Goal: Task Accomplishment & Management: Use online tool/utility

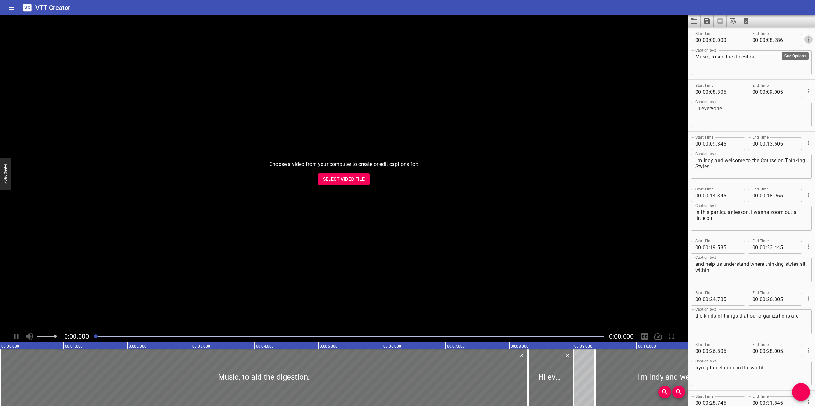
click at [808, 40] on icon "Cue Options" at bounding box center [808, 39] width 1 height 4
click at [777, 52] on li "Delete Cue" at bounding box center [781, 50] width 55 height 11
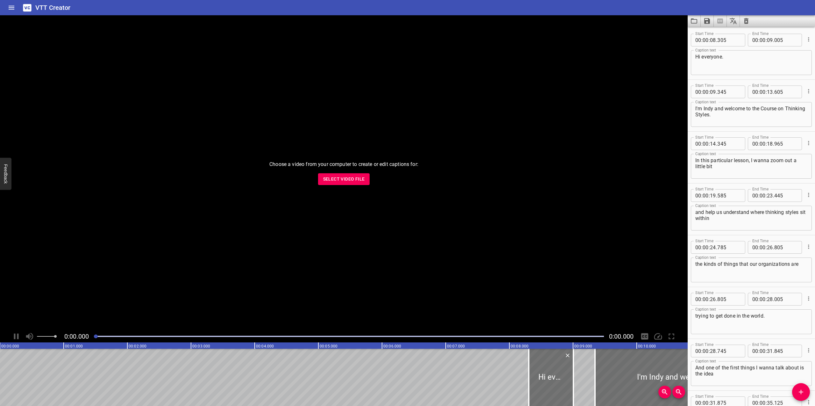
click at [339, 179] on span "Select Video File" at bounding box center [344, 179] width 42 height 8
click at [745, 21] on icon "Clear captions" at bounding box center [746, 21] width 8 height 8
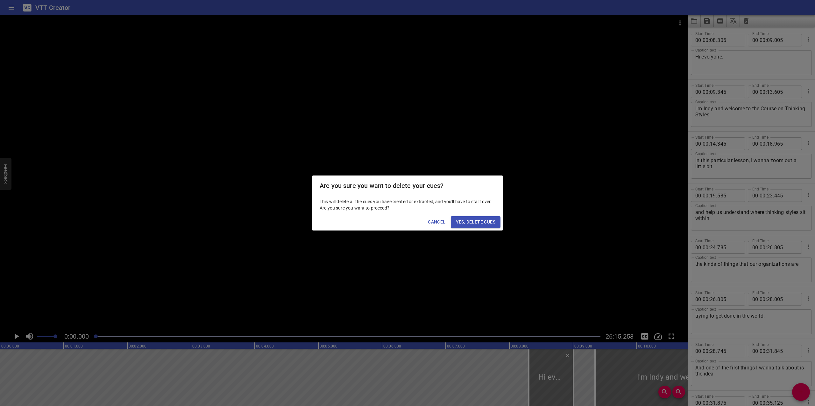
click at [472, 219] on span "Yes, Delete Cues" at bounding box center [475, 222] width 39 height 8
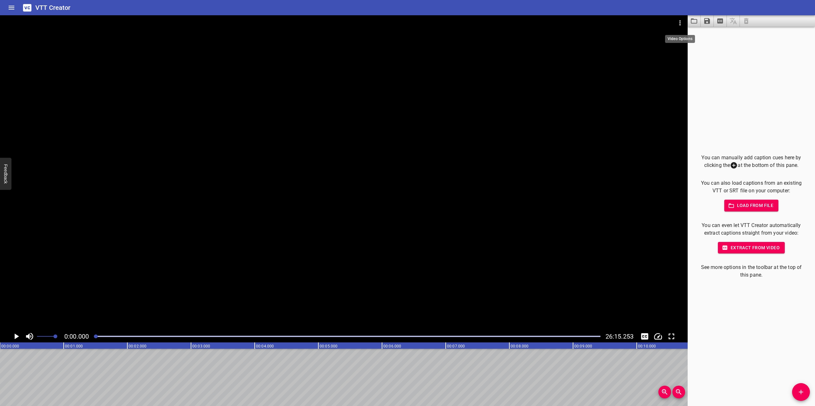
click at [680, 20] on icon "Video Options" at bounding box center [680, 23] width 8 height 8
click at [694, 26] on li "Select New Video File..." at bounding box center [703, 23] width 63 height 11
click at [9, 8] on div at bounding box center [407, 203] width 815 height 406
click at [10, 9] on icon "Home" at bounding box center [12, 8] width 6 height 4
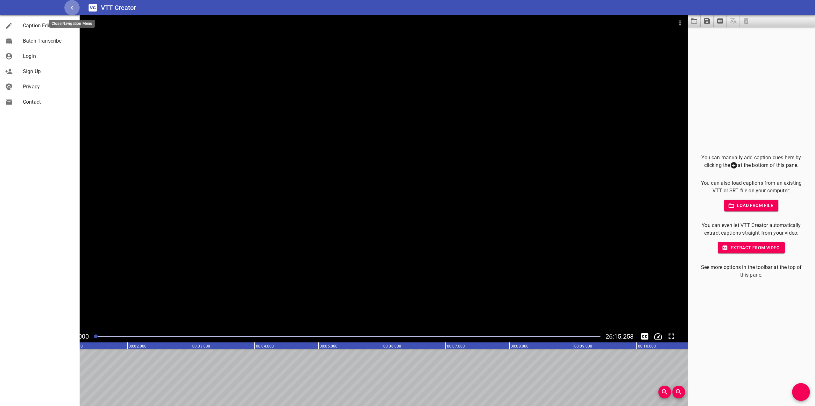
click at [76, 7] on button "button" at bounding box center [71, 7] width 15 height 15
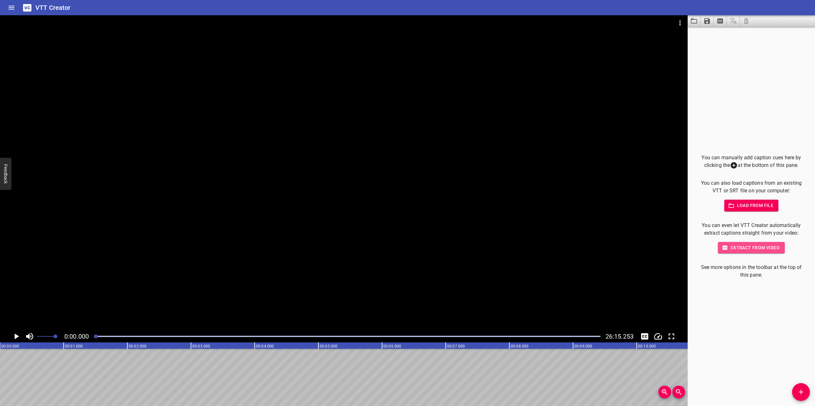
click at [747, 249] on span "Extract from video" at bounding box center [751, 248] width 57 height 8
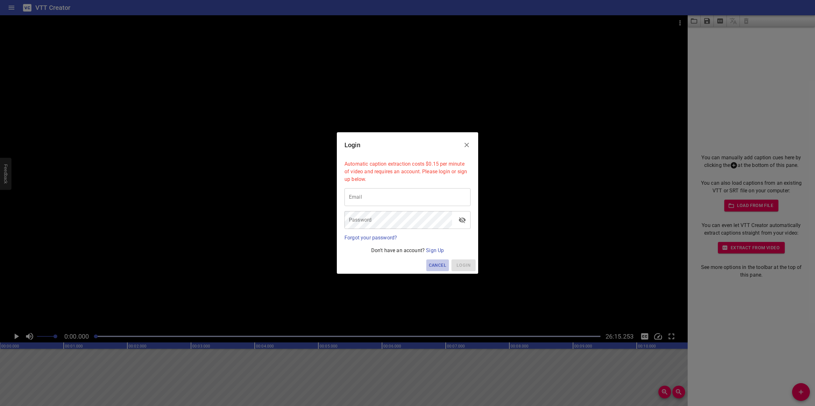
click at [440, 266] on span "Cancel" at bounding box center [438, 266] width 18 height 8
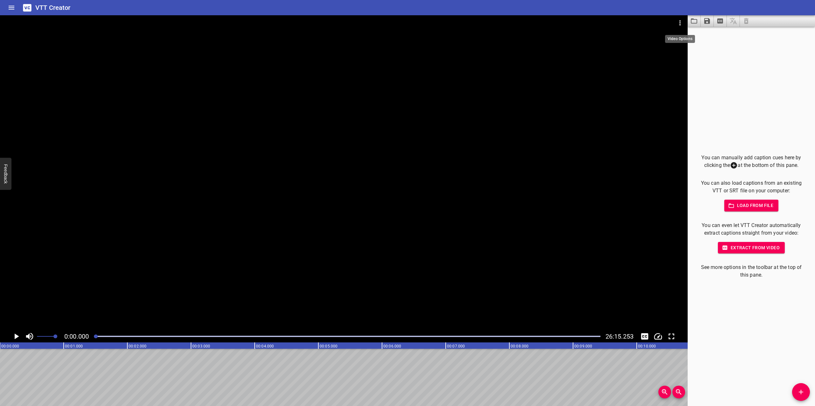
click at [679, 23] on icon "Video Options" at bounding box center [679, 22] width 1 height 5
click at [706, 26] on li "Select New Video File..." at bounding box center [703, 23] width 63 height 11
click at [13, 7] on icon "Home" at bounding box center [12, 8] width 8 height 8
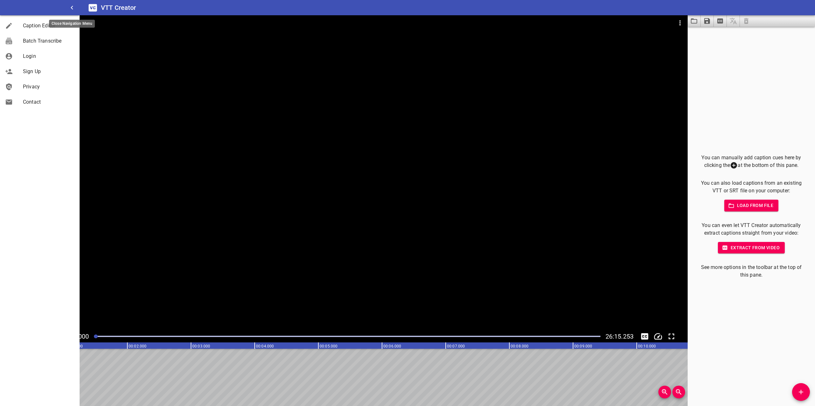
click at [74, 8] on icon "button" at bounding box center [72, 8] width 8 height 8
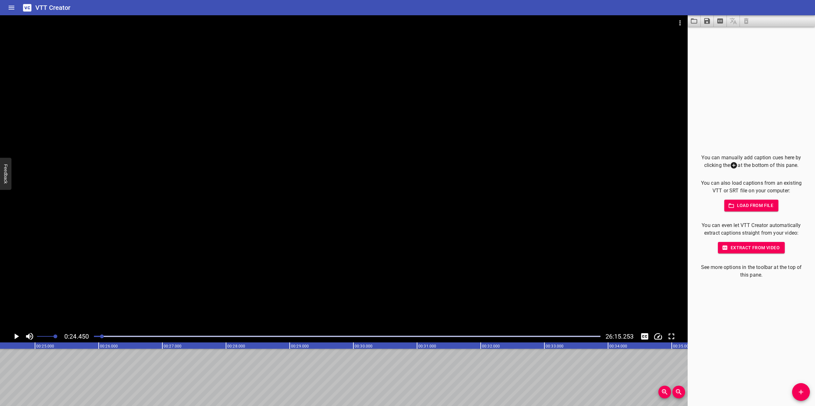
drag, startPoint x: 105, startPoint y: 337, endPoint x: 63, endPoint y: 338, distance: 42.3
click at [64, 338] on div "0:00.000 26:15.253" at bounding box center [343, 337] width 687 height 12
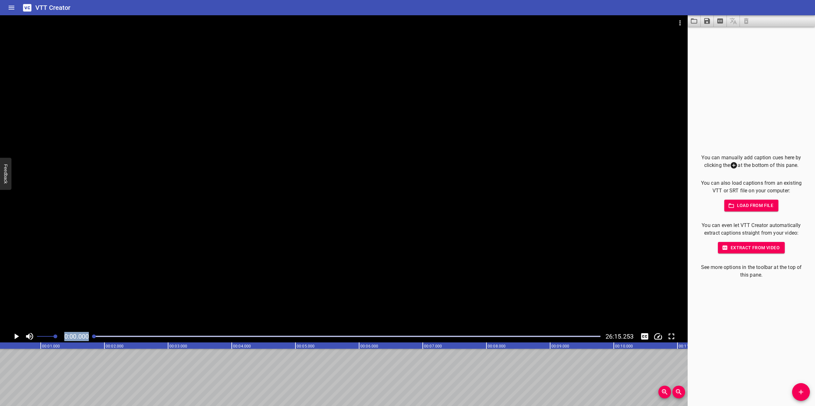
scroll to position [0, 0]
click at [731, 90] on div "You can manually add caption cues here by clicking the at the bottom of this pa…" at bounding box center [750, 217] width 127 height 380
click at [743, 248] on span "Extract from video" at bounding box center [751, 248] width 57 height 8
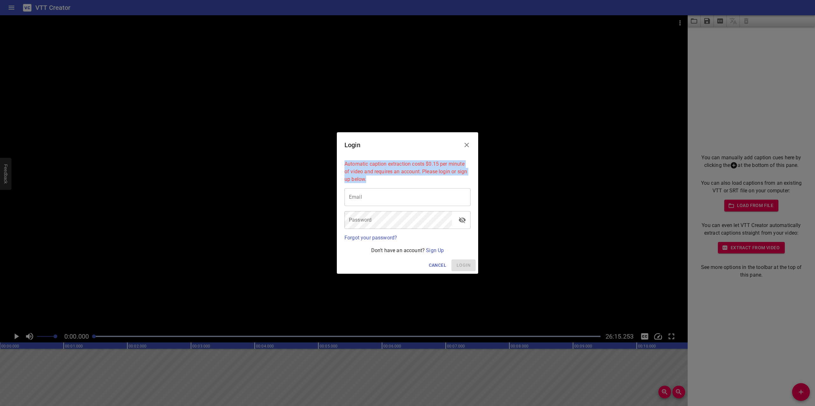
drag, startPoint x: 343, startPoint y: 164, endPoint x: 376, endPoint y: 183, distance: 38.1
click at [376, 183] on div "Automatic caption extraction costs $0.15 per minute of video and requires an ac…" at bounding box center [407, 172] width 131 height 28
click at [412, 150] on div "Login" at bounding box center [407, 144] width 141 height 25
click at [468, 145] on icon "Close" at bounding box center [467, 145] width 8 height 8
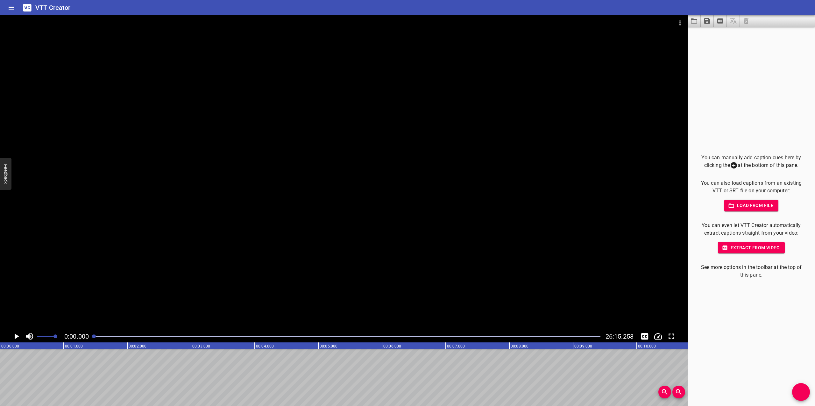
click at [757, 70] on div "You can manually add caption cues here by clicking the at the bottom of this pa…" at bounding box center [750, 217] width 127 height 380
click at [742, 203] on span "Load from file" at bounding box center [751, 206] width 44 height 8
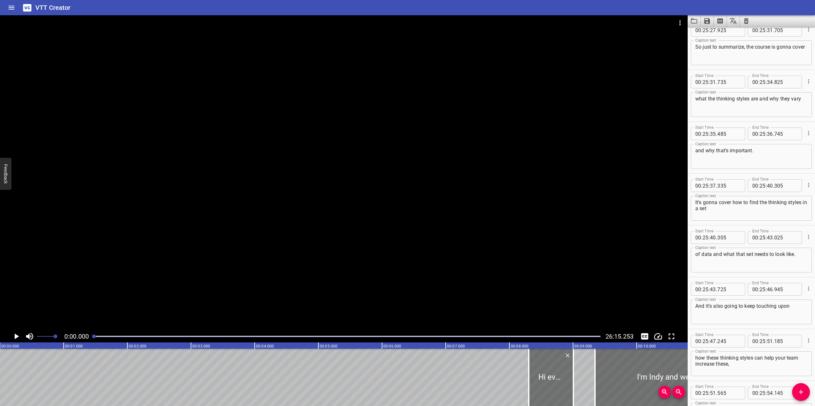
scroll to position [25018, 0]
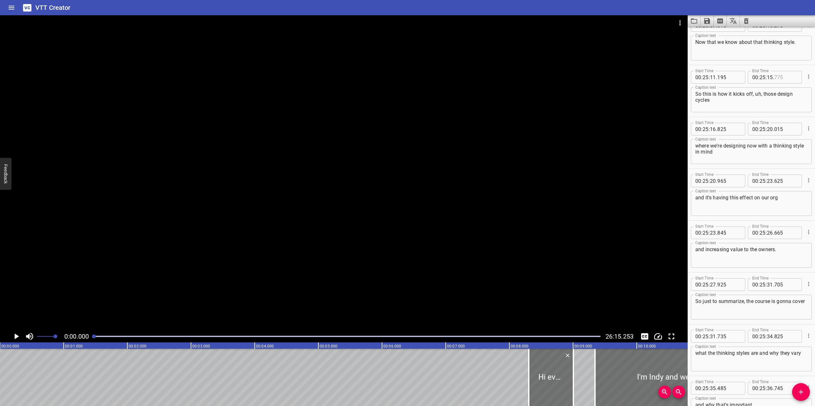
click at [774, 75] on input "number" at bounding box center [785, 77] width 23 height 13
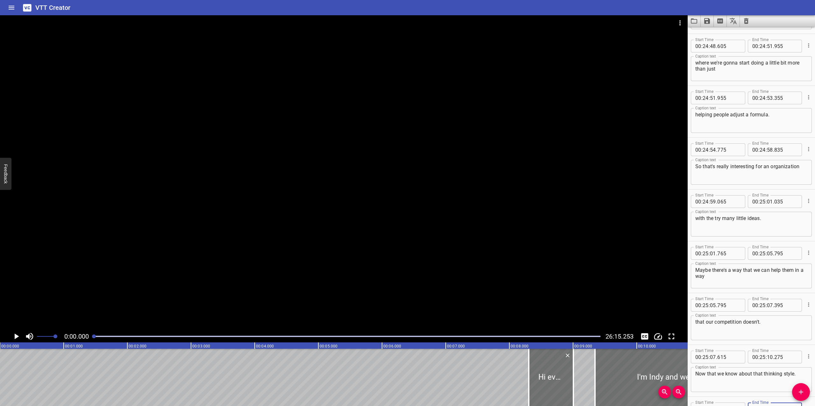
type input "775"
click at [728, 115] on textarea "helping people adjust a formula." at bounding box center [751, 121] width 112 height 18
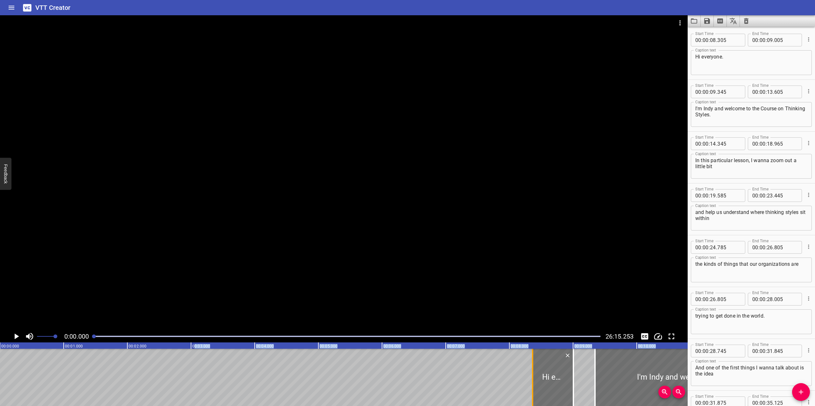
drag, startPoint x: 530, startPoint y: 372, endPoint x: 534, endPoint y: 373, distance: 3.9
click at [534, 373] on div at bounding box center [532, 377] width 6 height 57
click at [534, 373] on div at bounding box center [533, 377] width 6 height 57
type input "370"
click at [805, 40] on icon "Cue Options" at bounding box center [808, 39] width 6 height 6
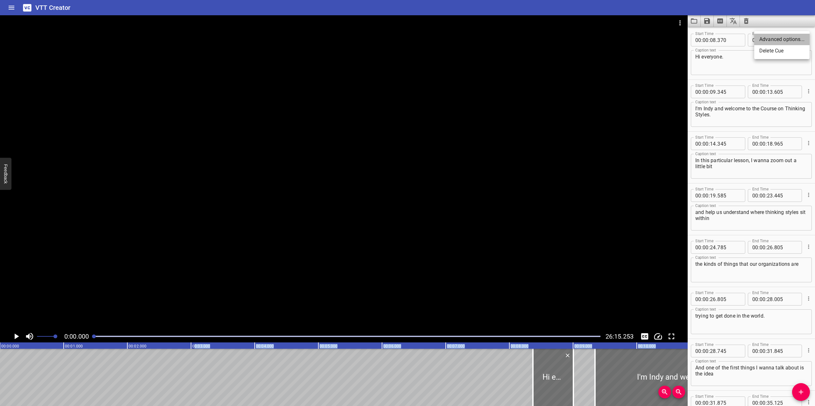
click at [773, 39] on li "Advanced options..." at bounding box center [781, 39] width 55 height 11
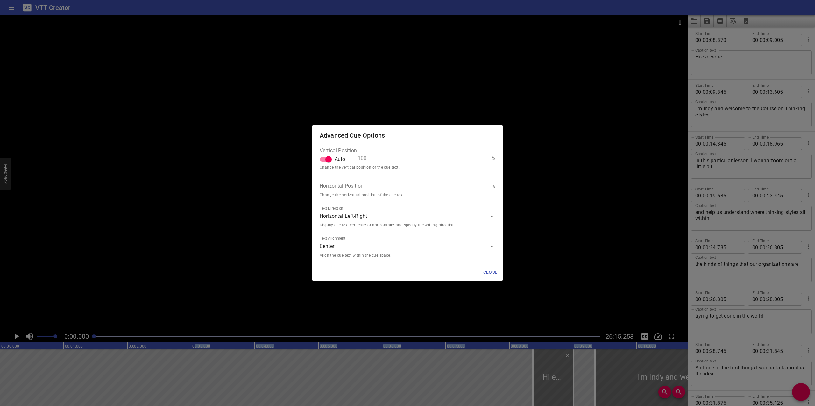
click at [492, 275] on span "Close" at bounding box center [489, 273] width 15 height 8
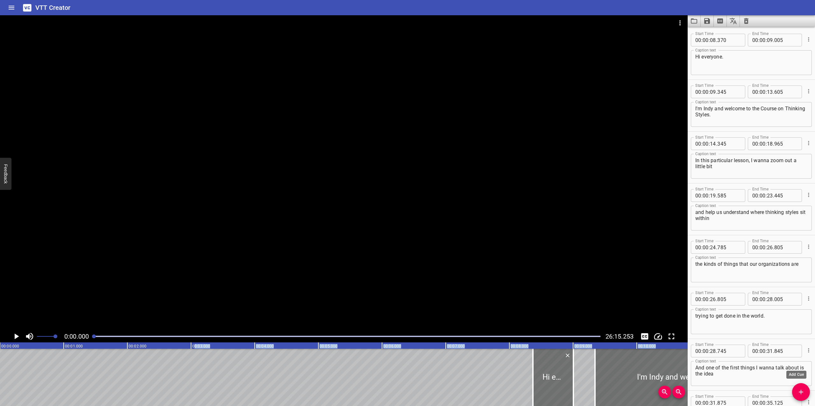
click at [804, 394] on icon "Add Cue" at bounding box center [801, 393] width 8 height 8
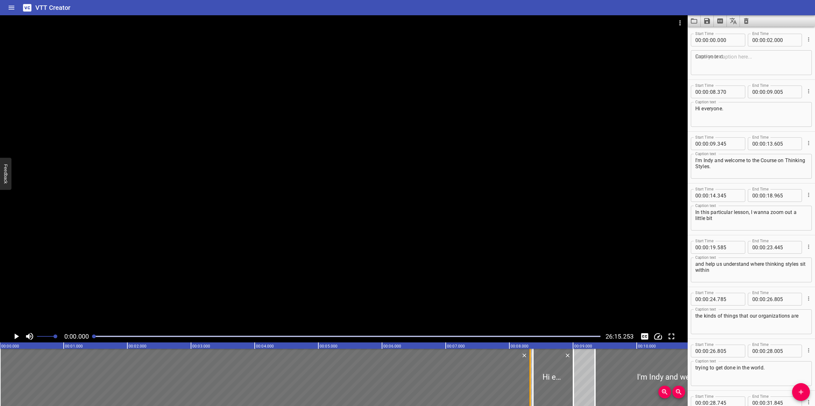
drag, startPoint x: 126, startPoint y: 370, endPoint x: 529, endPoint y: 389, distance: 403.0
click at [529, 389] on div at bounding box center [530, 377] width 6 height 57
type input "08"
type input "325"
click at [757, 59] on textarea at bounding box center [751, 63] width 112 height 18
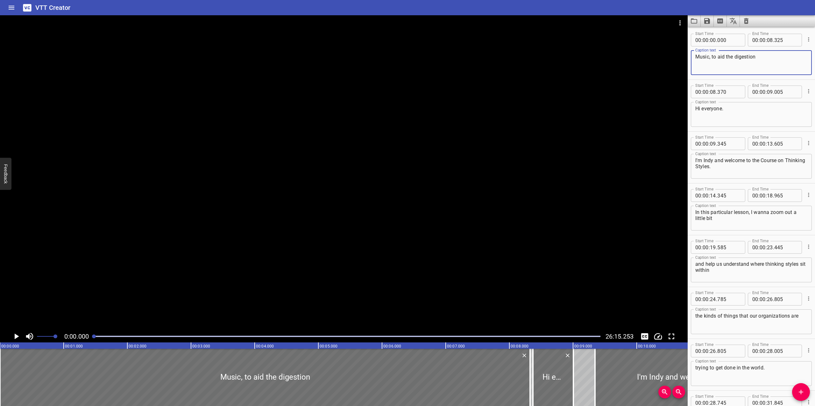
type textarea "Music, to aid the digestion"
click at [16, 337] on icon "Play/Pause" at bounding box center [17, 337] width 4 height 6
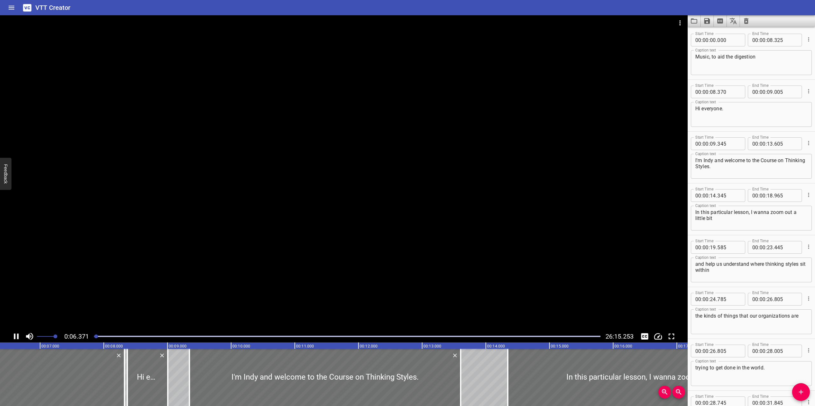
click at [10, 331] on button "Play/Pause" at bounding box center [16, 337] width 12 height 12
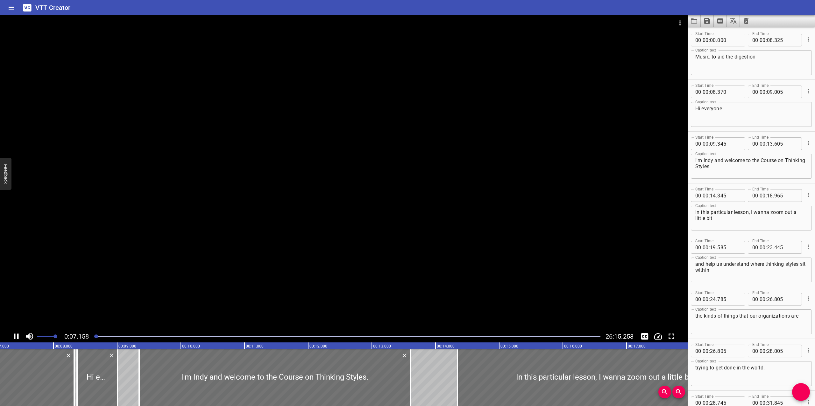
click at [10, 331] on button "Play/Pause" at bounding box center [16, 337] width 12 height 12
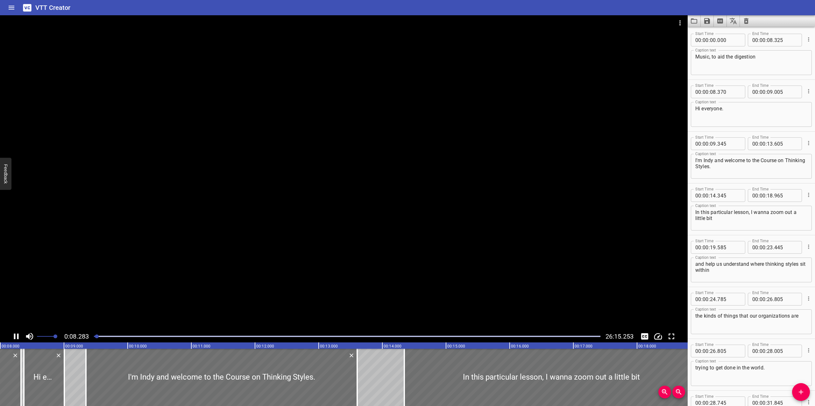
scroll to position [0, 527]
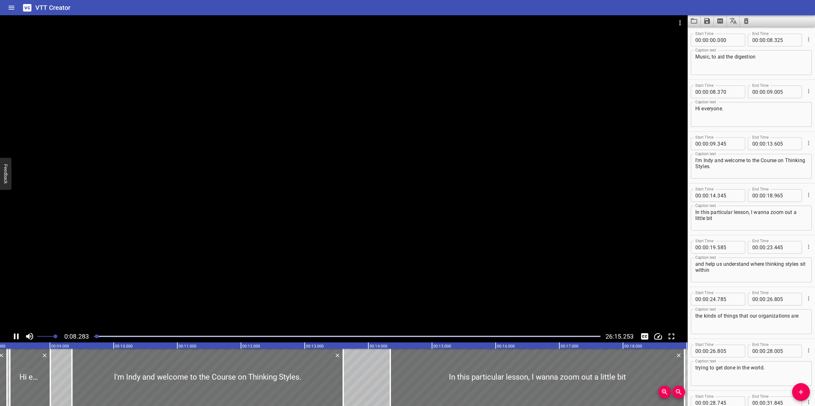
click at [10, 337] on div "0:08.283 26:15.253" at bounding box center [343, 337] width 687 height 12
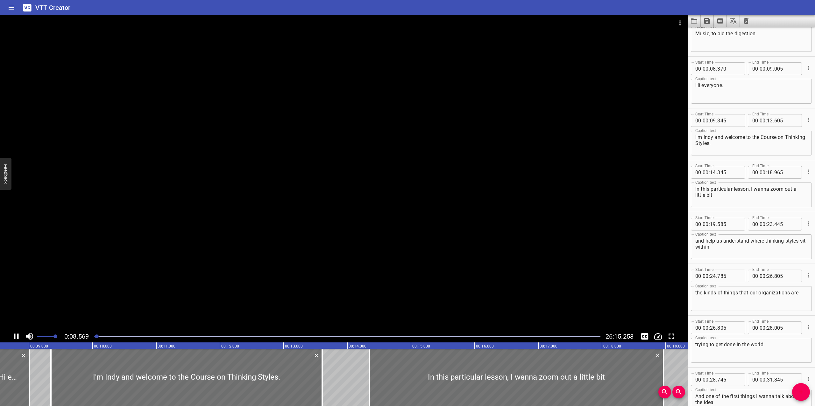
scroll to position [0, 545]
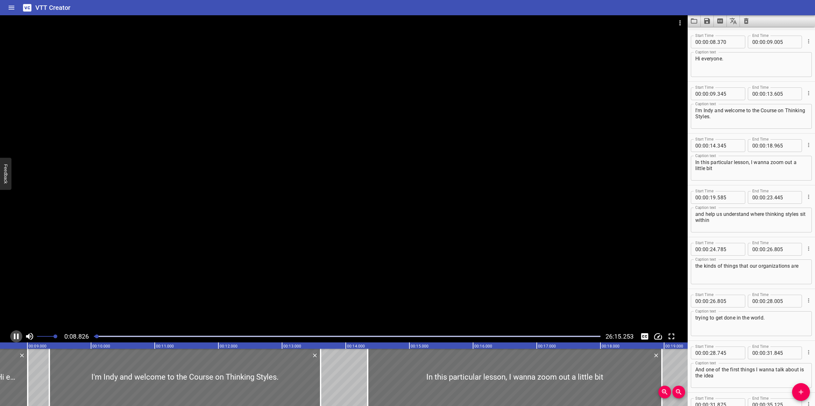
click at [14, 337] on icon "Play/Pause" at bounding box center [16, 337] width 5 height 6
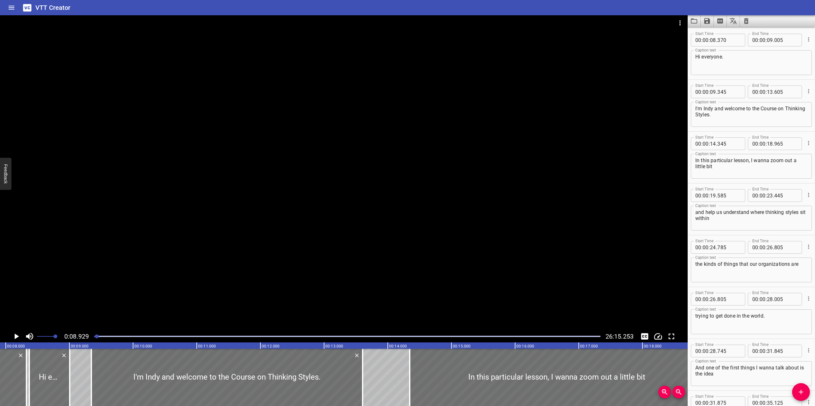
scroll to position [0, 492]
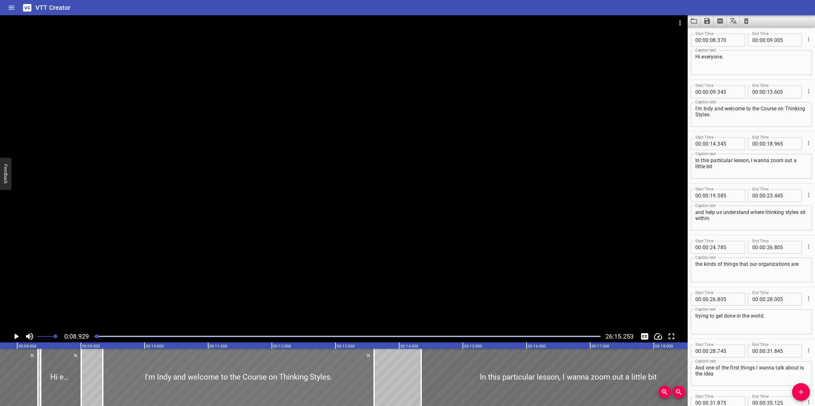
click at [213, 369] on div at bounding box center [238, 377] width 271 height 57
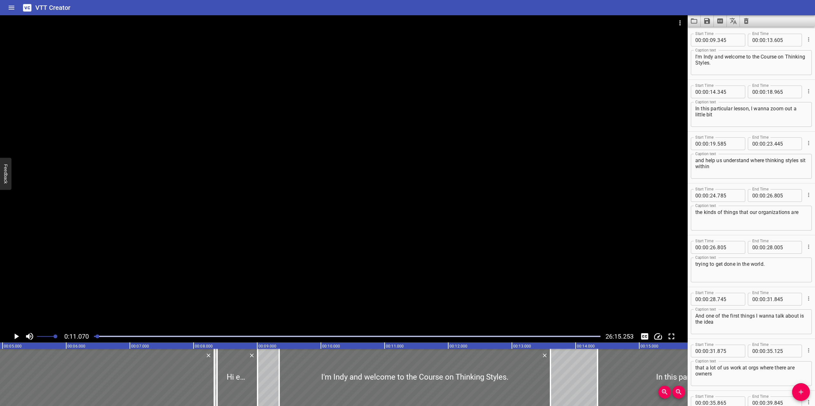
scroll to position [0, 267]
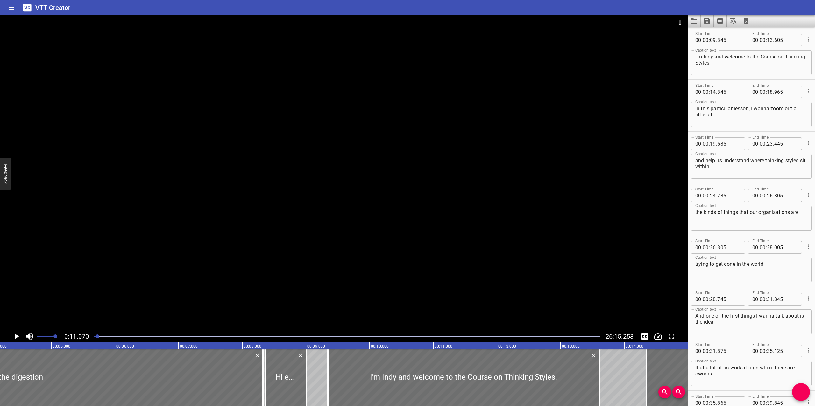
drag, startPoint x: 8, startPoint y: 403, endPoint x: 34, endPoint y: 103, distance: 300.6
click at [34, 103] on div at bounding box center [343, 172] width 687 height 315
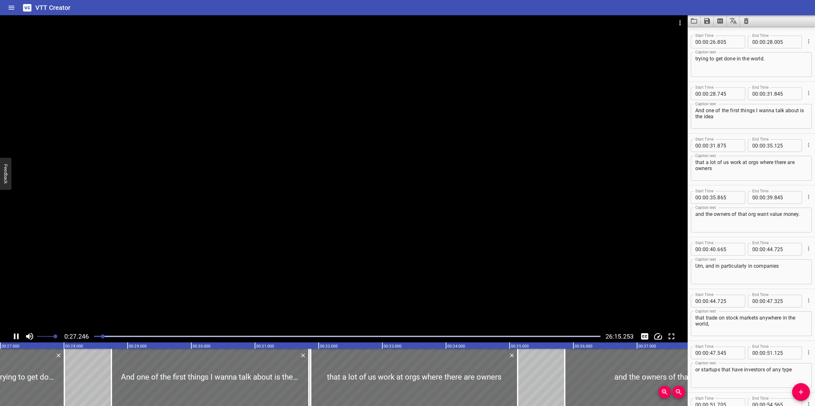
scroll to position [0, 0]
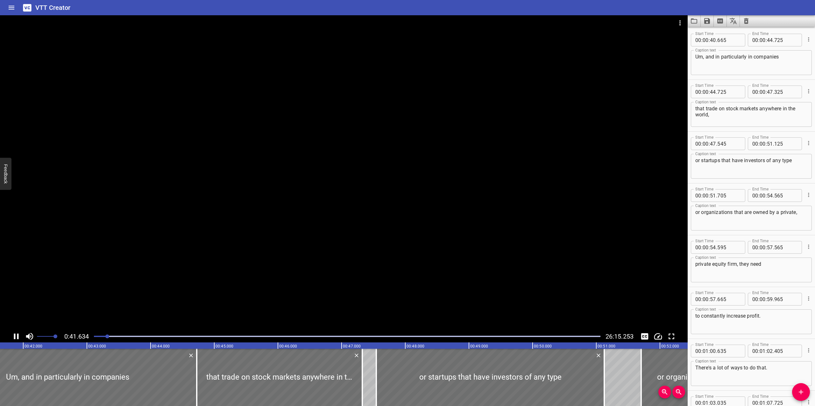
click at [335, 121] on div at bounding box center [343, 172] width 687 height 315
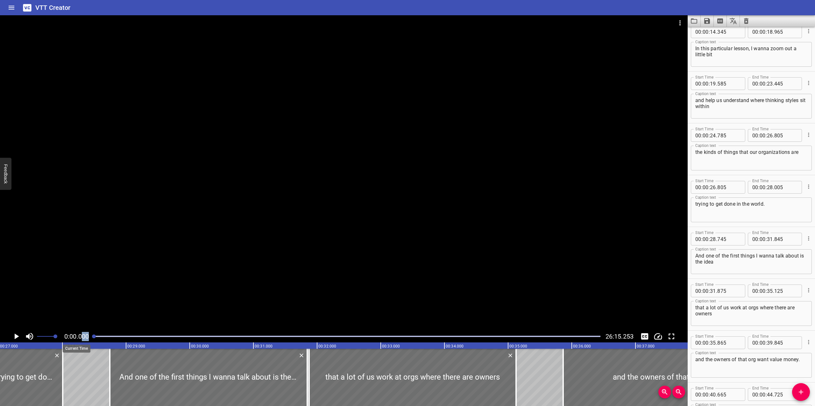
drag, startPoint x: 105, startPoint y: 336, endPoint x: 81, endPoint y: 335, distance: 24.5
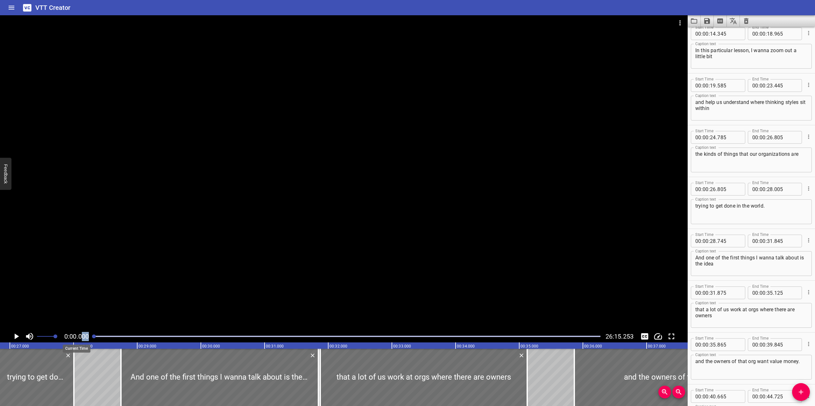
click at [81, 335] on div "0:00.000 26:15.253" at bounding box center [343, 337] width 687 height 12
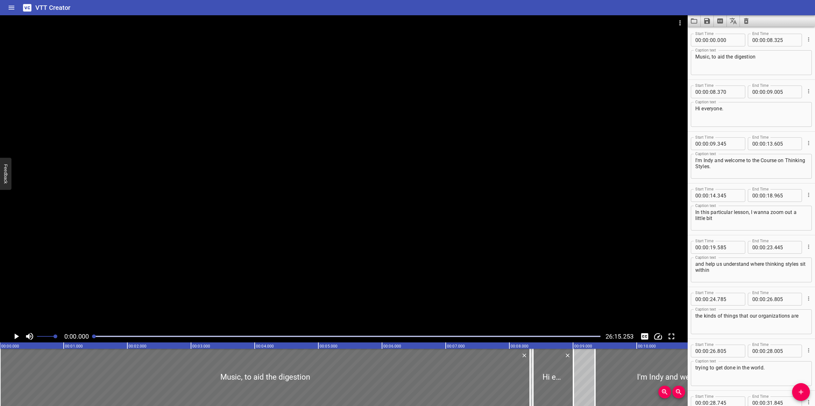
click at [714, 160] on textarea "I'm Indy and welcome to the Course on Thinking Styles." at bounding box center [751, 167] width 112 height 18
type textarea "I'm Indi and welcome to the Course on Thinking Styles."
click at [800, 30] on div "Start Time 00 : 00 : 00 . 000 Start Time End Time 00 : 00 : 08 . 325 End Time C…" at bounding box center [750, 54] width 127 height 52
click at [664, 365] on div at bounding box center [730, 377] width 271 height 57
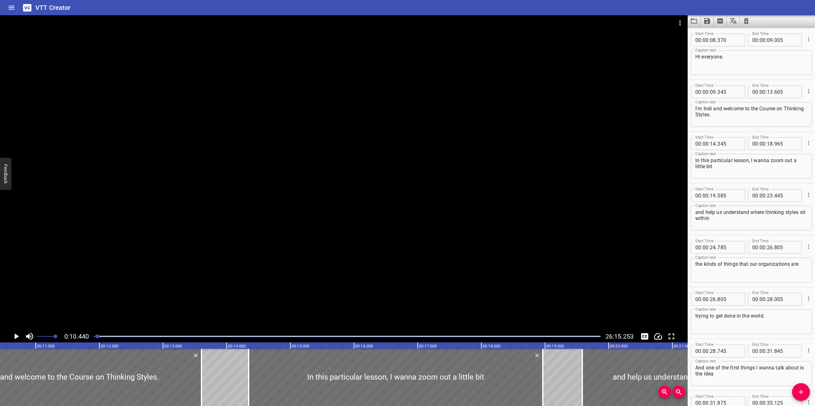
click at [17, 337] on icon "Play/Pause" at bounding box center [17, 337] width 4 height 6
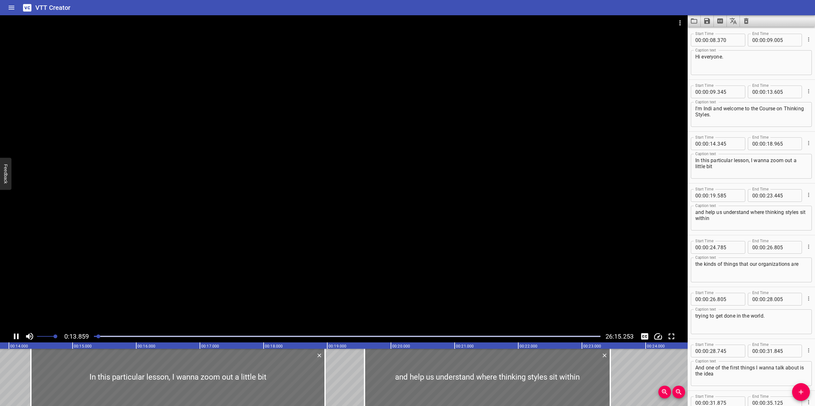
click at [14, 338] on icon "Play/Pause" at bounding box center [16, 337] width 5 height 6
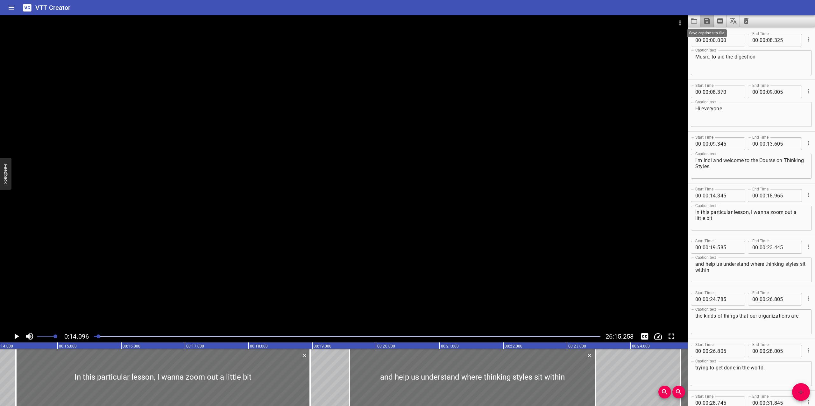
click at [706, 21] on icon "Save captions to file" at bounding box center [707, 21] width 6 height 6
click at [716, 34] on li "Save to VTT file" at bounding box center [723, 34] width 47 height 11
